Goal: Transaction & Acquisition: Purchase product/service

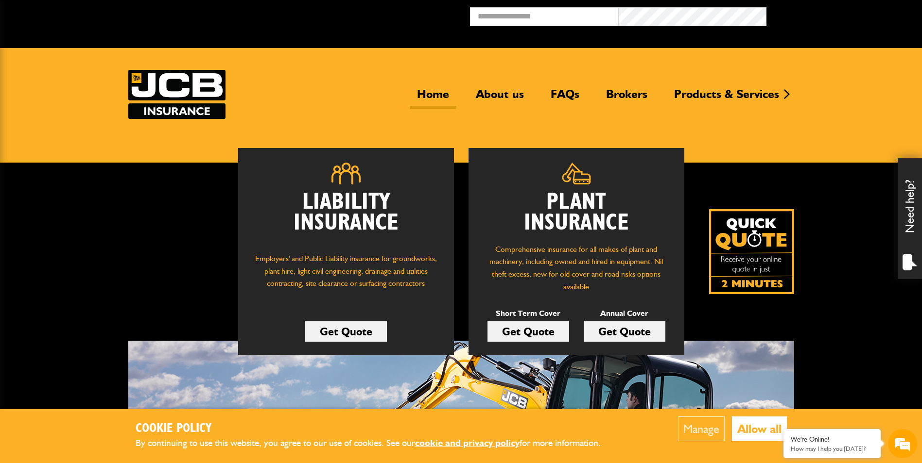
click at [362, 325] on link "Get Quote" at bounding box center [346, 332] width 82 height 20
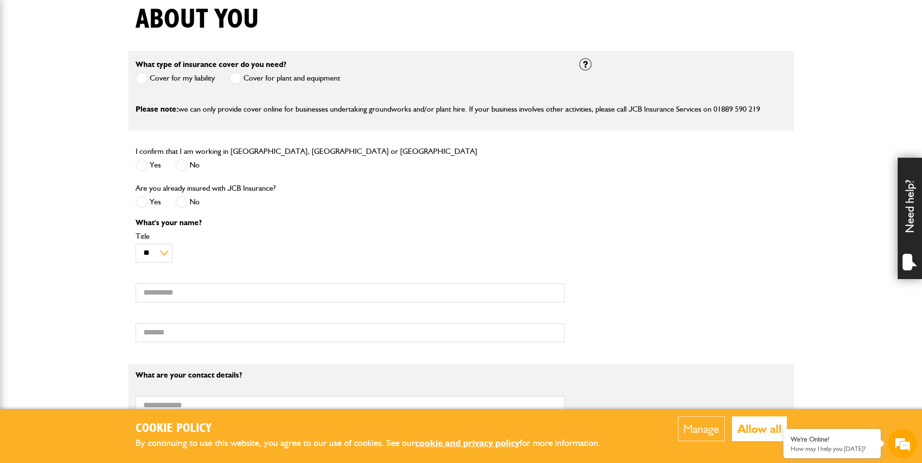
scroll to position [272, 0]
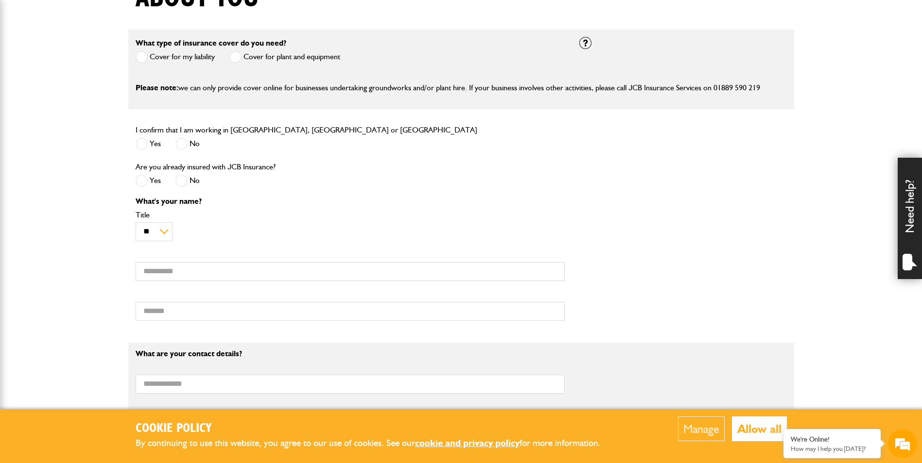
click at [145, 138] on div "Yes" at bounding box center [148, 145] width 25 height 16
drag, startPoint x: 145, startPoint y: 138, endPoint x: 138, endPoint y: 147, distance: 11.4
click at [138, 147] on span at bounding box center [142, 144] width 12 height 12
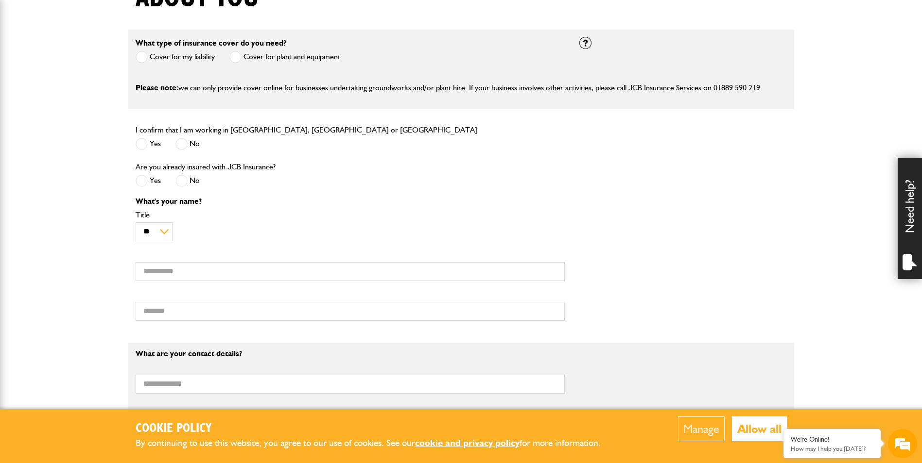
click at [140, 186] on span at bounding box center [142, 181] width 12 height 12
